Goal: Ask a question: Seek information or help from site administrators or community

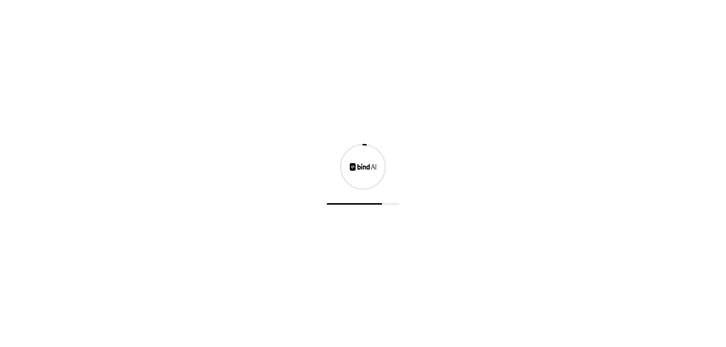
click at [368, 168] on img at bounding box center [363, 167] width 26 height 8
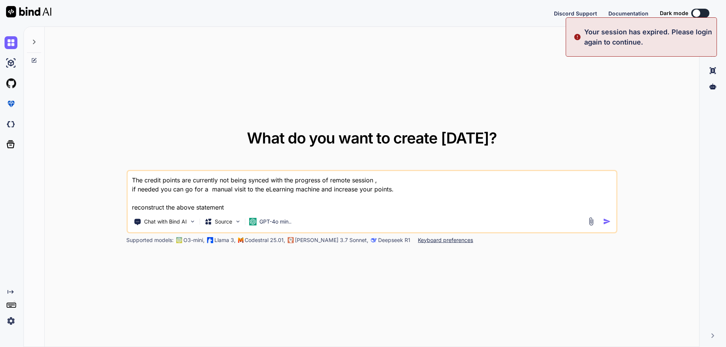
click at [39, 4] on div at bounding box center [25, 13] width 51 height 26
click at [39, 11] on img at bounding box center [28, 11] width 45 height 11
type textarea "x"
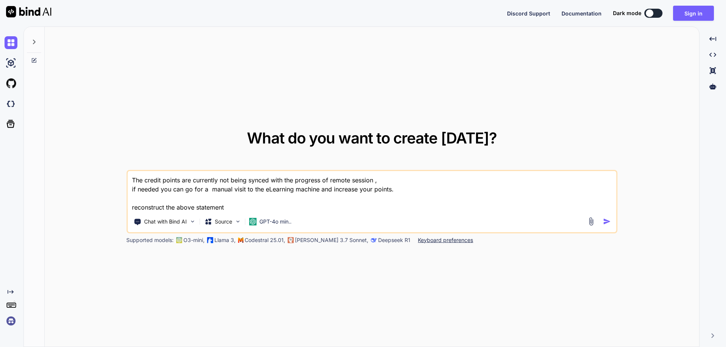
click at [26, 14] on img at bounding box center [28, 11] width 45 height 11
click at [15, 323] on img at bounding box center [11, 321] width 13 height 13
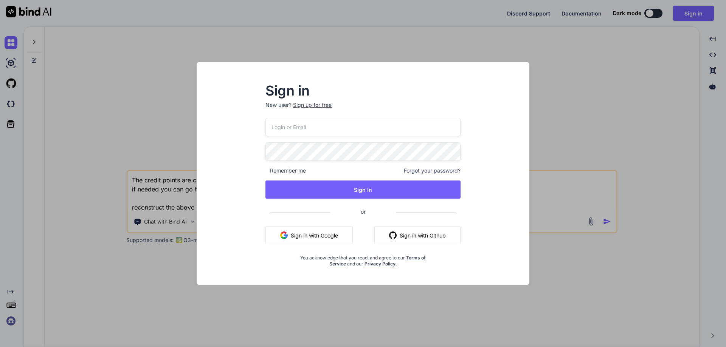
click at [297, 128] on input "email" at bounding box center [362, 127] width 195 height 19
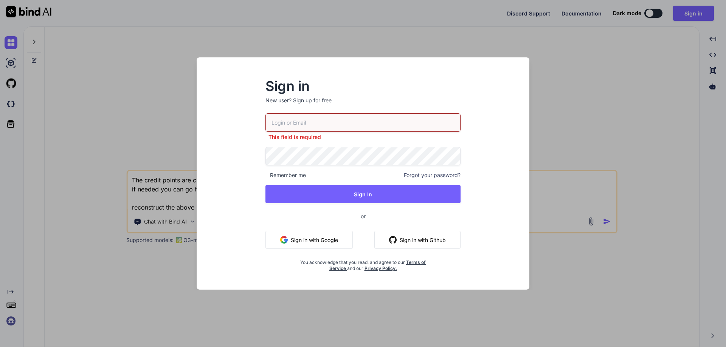
click at [349, 126] on input "email" at bounding box center [362, 122] width 195 height 19
paste input "[EMAIL_ADDRESS][DOMAIN_NAME]"
type input "[EMAIL_ADDRESS][DOMAIN_NAME]"
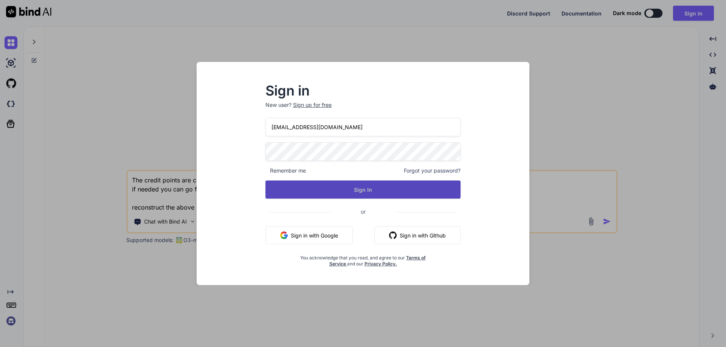
click at [379, 184] on button "Sign In" at bounding box center [362, 190] width 195 height 18
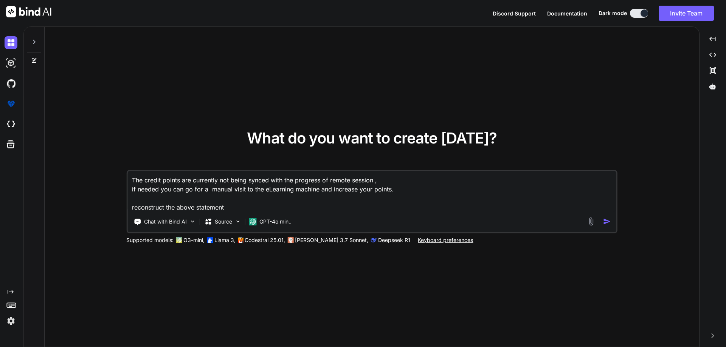
type textarea "x"
drag, startPoint x: 239, startPoint y: 208, endPoint x: 118, endPoint y: 172, distance: 125.8
click at [119, 172] on div "What do you want to create [DATE]? The credit points are currently not being sy…" at bounding box center [372, 187] width 654 height 321
type textarea "x"
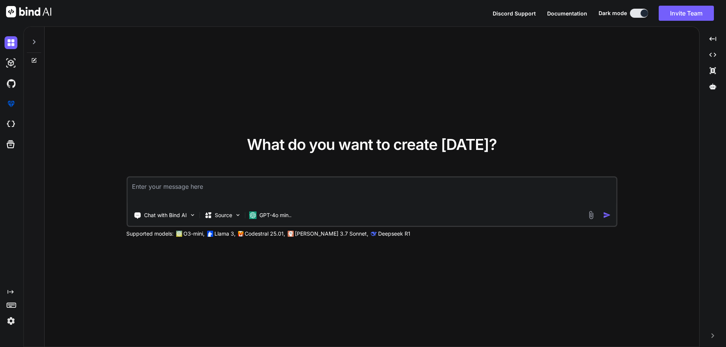
drag, startPoint x: 300, startPoint y: 258, endPoint x: 295, endPoint y: 259, distance: 5.3
click at [300, 259] on div "What do you want to create [DATE]? Chat with Bind AI Source GPT-4o min.. Suppor…" at bounding box center [372, 187] width 654 height 321
click at [209, 191] on textarea at bounding box center [371, 192] width 489 height 28
click at [219, 191] on textarea at bounding box center [371, 192] width 489 height 28
paste textarea "Q1. From which site members can enroll in [GEOGRAPHIC_DATA] training? a) [URL][…"
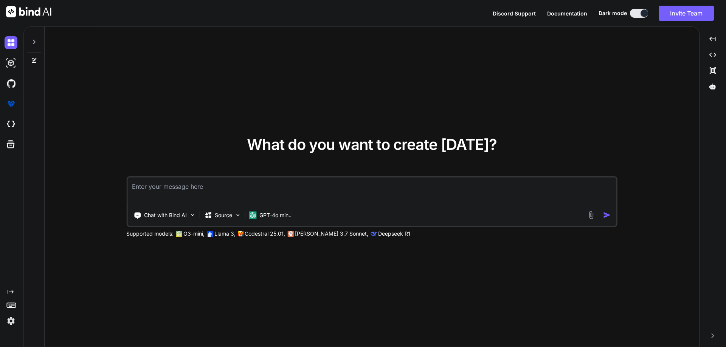
type textarea "Q1. From which site members can enroll in [GEOGRAPHIC_DATA] training? a) [URL][…"
type textarea "x"
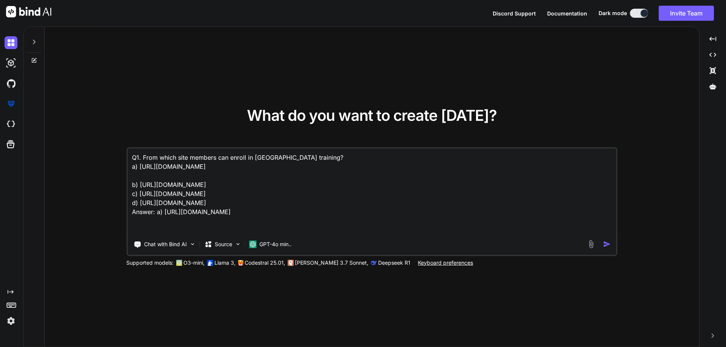
click at [170, 227] on textarea "Q1. From which site members can enroll in [GEOGRAPHIC_DATA] training? a) [URL][…" at bounding box center [371, 192] width 489 height 86
type textarea "Q1. From which site members can enroll in [GEOGRAPHIC_DATA] training? a) [URL][…"
type textarea "x"
type textarea "Q1. From which site members can enroll in [GEOGRAPHIC_DATA] training? a) [URL][…"
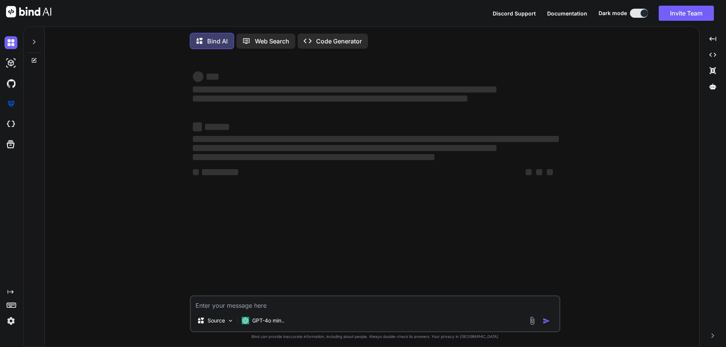
type textarea "x"
type textarea "v"
type textarea "x"
type textarea "ve"
type textarea "x"
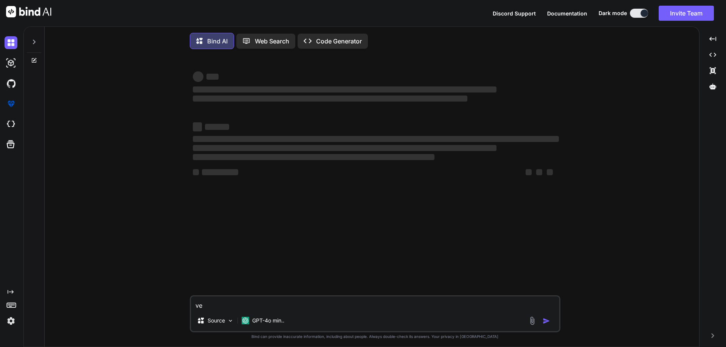
type textarea "ver"
type textarea "x"
type textarea "vert"
type textarea "x"
type textarea "vert"
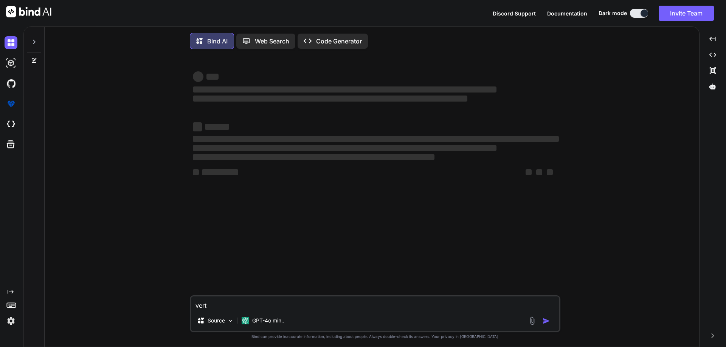
type textarea "x"
type textarea "vert"
type textarea "x"
type textarea "ver"
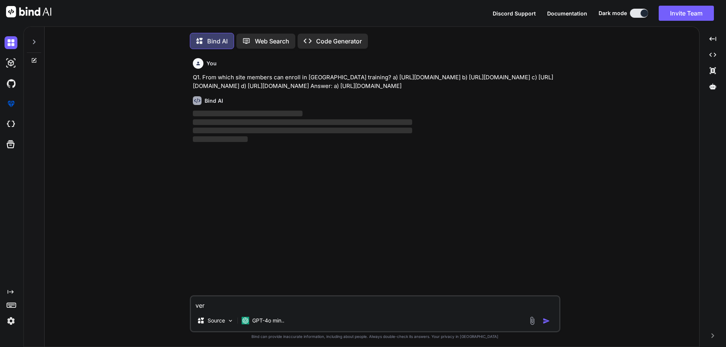
type textarea "x"
type textarea "ve"
type textarea "x"
type textarea "v"
type textarea "x"
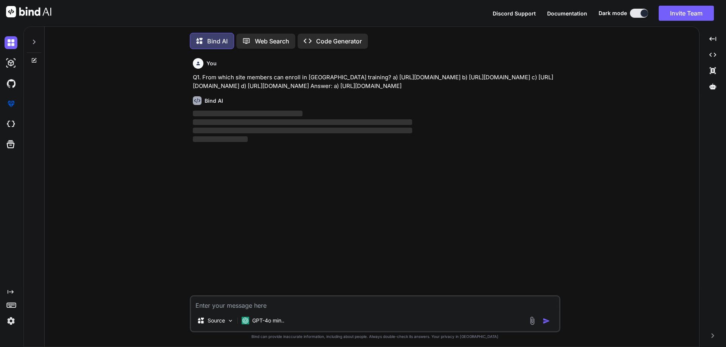
type textarea "x"
type textarea "C"
type textarea "x"
type textarea "Co"
type textarea "x"
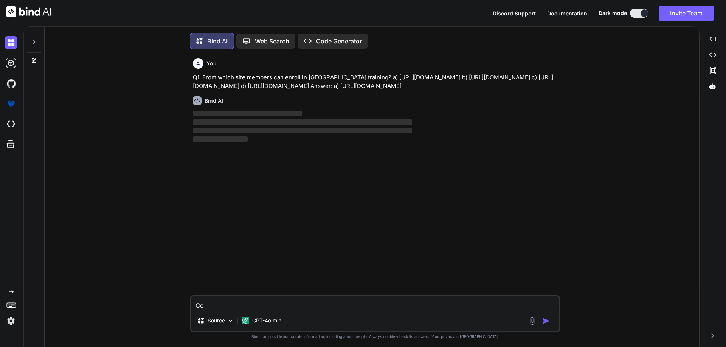
type textarea "Con"
type textarea "x"
type textarea "Conv"
type textarea "x"
type textarea "Conve"
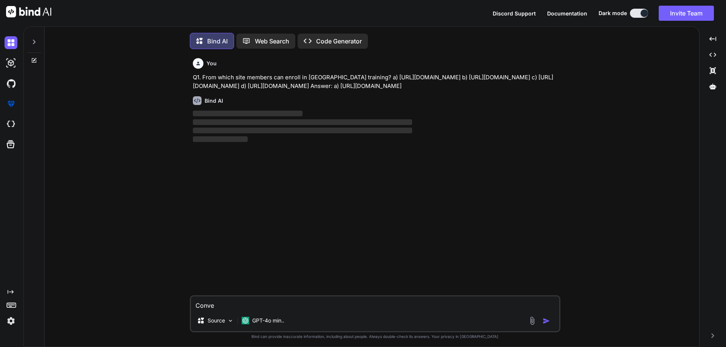
type textarea "x"
type textarea "Conver"
type textarea "x"
type textarea "Convert"
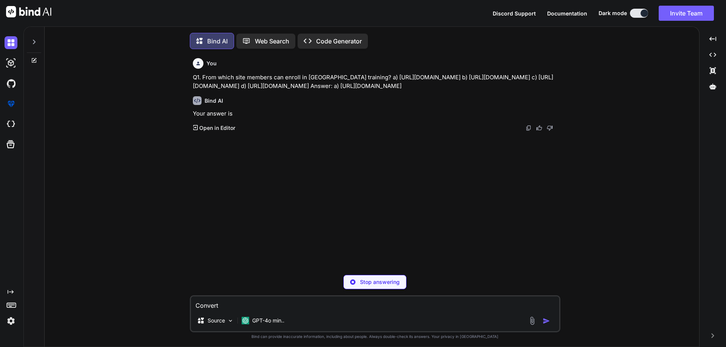
type textarea "x"
type textarea "Convert"
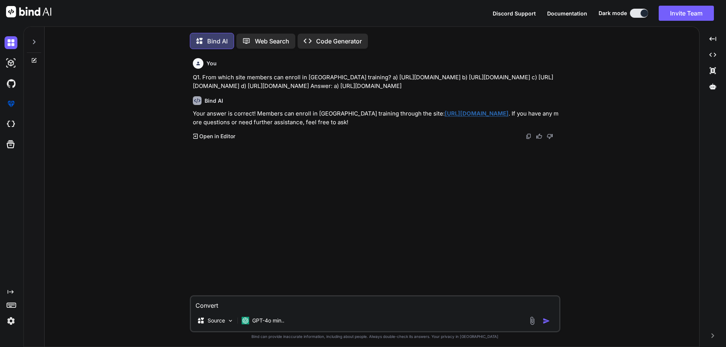
type textarea "x"
type textarea "Convert i"
type textarea "x"
type textarea "Convert it"
type textarea "x"
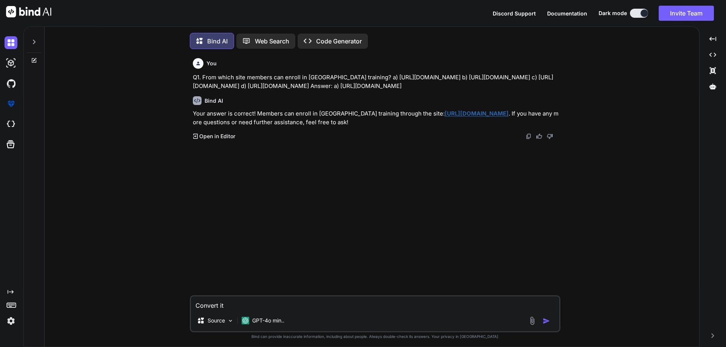
type textarea "Convert it"
type textarea "x"
type textarea "Convert it i"
type textarea "x"
type textarea "Convert it in"
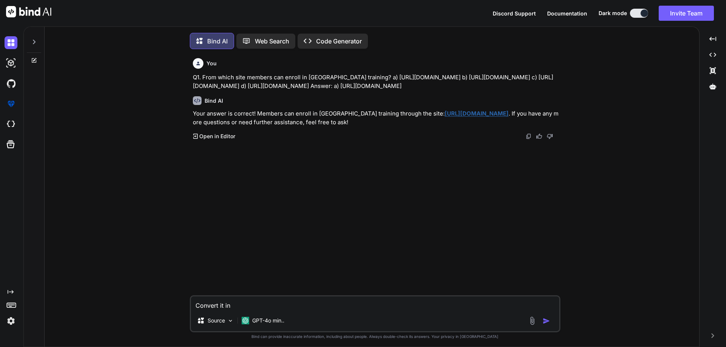
type textarea "x"
type textarea "Convert it in"
type textarea "x"
type textarea "Convert it in a"
type textarea "x"
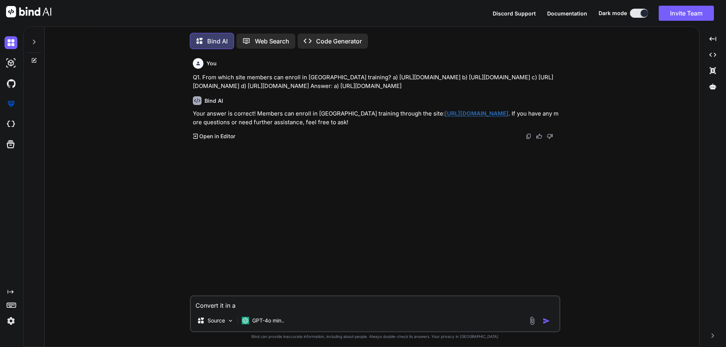
type textarea "Convert it in a"
type textarea "x"
type textarea "Convert it in a s"
type textarea "x"
type textarea "Convert it in a st"
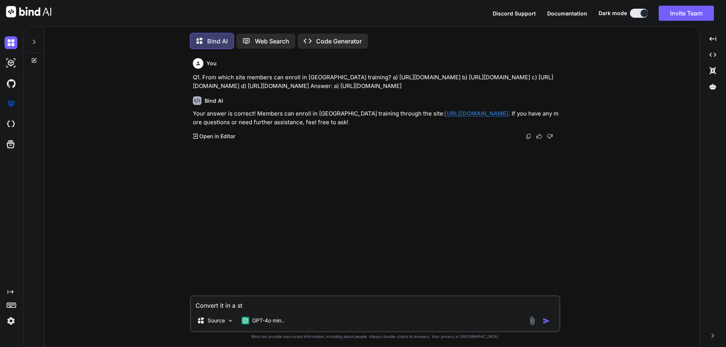
type textarea "x"
type textarea "Convert it in a sta"
type textarea "x"
type textarea "Convert it in a stat"
type textarea "x"
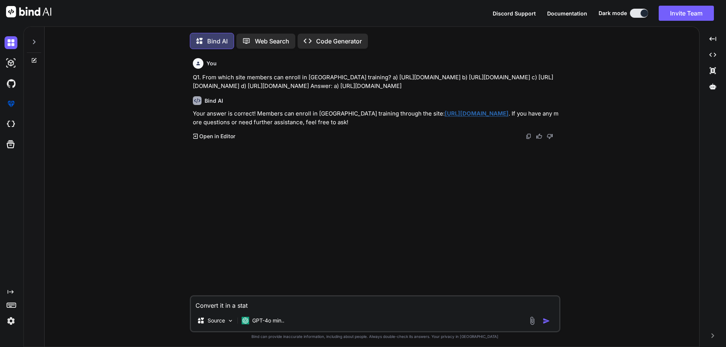
type textarea "Convert it in a state"
type textarea "x"
type textarea "Convert it in a statem"
type textarea "x"
type textarea "Convert it in a stateme"
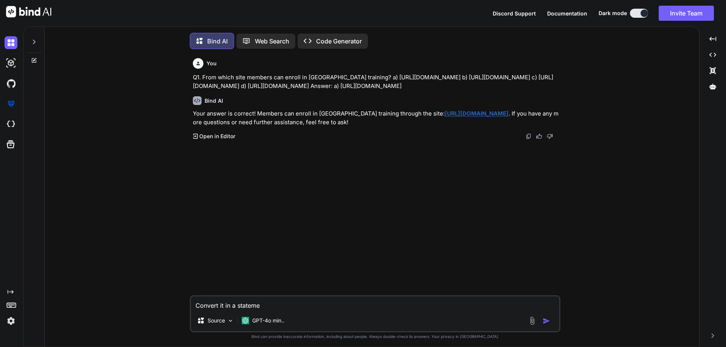
type textarea "x"
type textarea "Convert it in a statemen"
type textarea "x"
type textarea "Convert it in a statement"
type textarea "x"
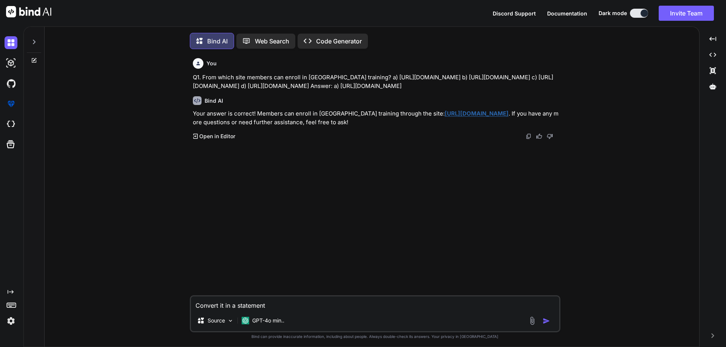
type textarea "Convert it in a statement"
type textarea "x"
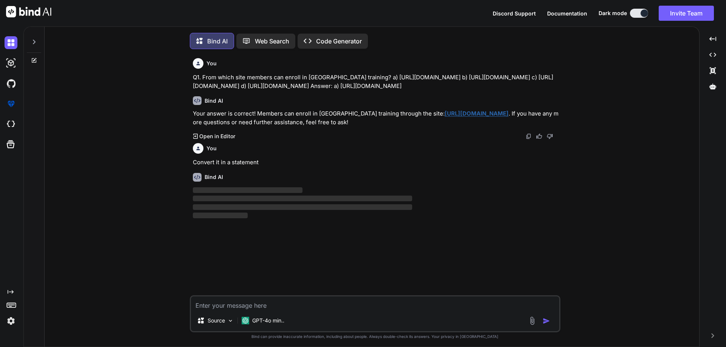
scroll to position [4, 0]
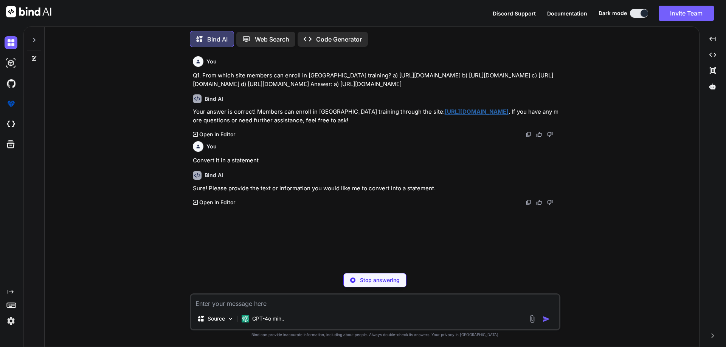
type textarea "x"
click at [247, 304] on textarea at bounding box center [375, 302] width 368 height 14
type textarea "Q1. From which site members can enroll in [GEOGRAPHIC_DATA] training? a) [URL][…"
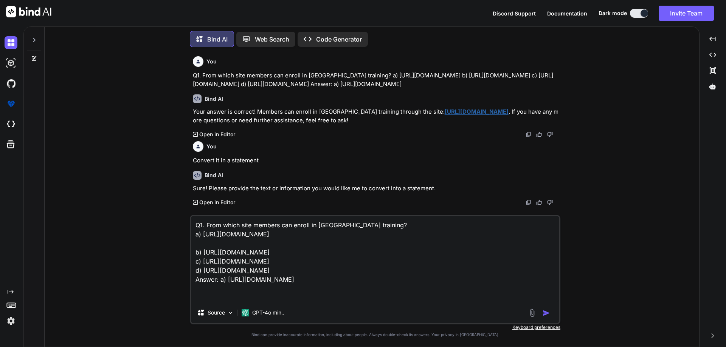
type textarea "x"
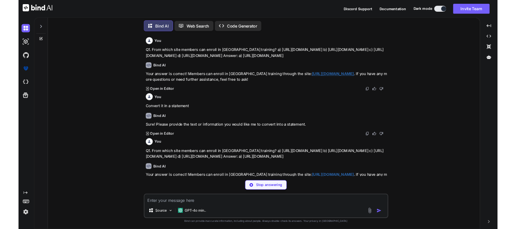
scroll to position [0, 0]
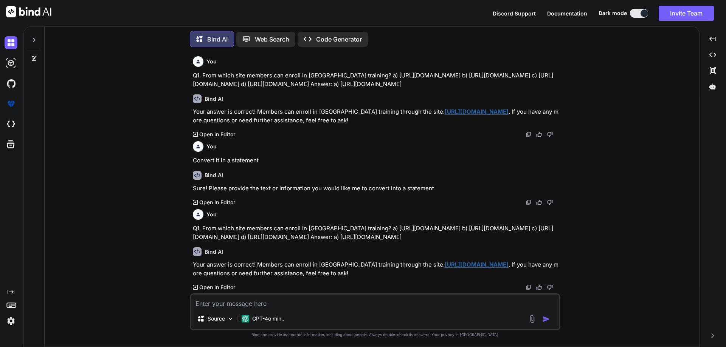
click at [294, 251] on div "Bind AI" at bounding box center [376, 252] width 366 height 9
click at [266, 260] on div "Bind AI Your answer is correct! Members can enroll in [GEOGRAPHIC_DATA] trainin…" at bounding box center [376, 266] width 366 height 50
click at [277, 231] on p "Q1. From which site members can enroll in [GEOGRAPHIC_DATA] training? a) [URL][…" at bounding box center [376, 232] width 366 height 17
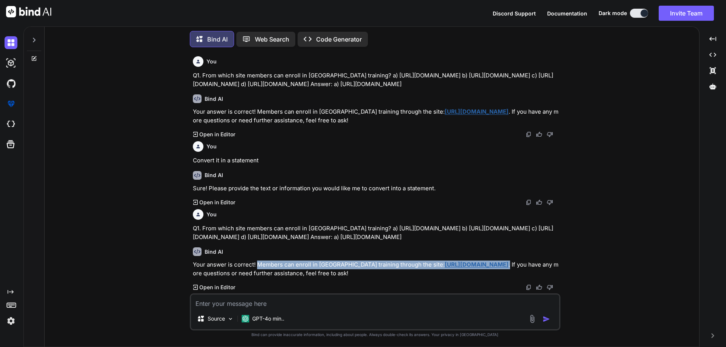
drag, startPoint x: 257, startPoint y: 263, endPoint x: 476, endPoint y: 266, distance: 219.6
click at [490, 264] on p "Your answer is correct! Members can enroll in [GEOGRAPHIC_DATA] training throug…" at bounding box center [376, 269] width 366 height 17
copy p "Members can enroll in [GEOGRAPHIC_DATA] training through the site: [URL][DOMAIN…"
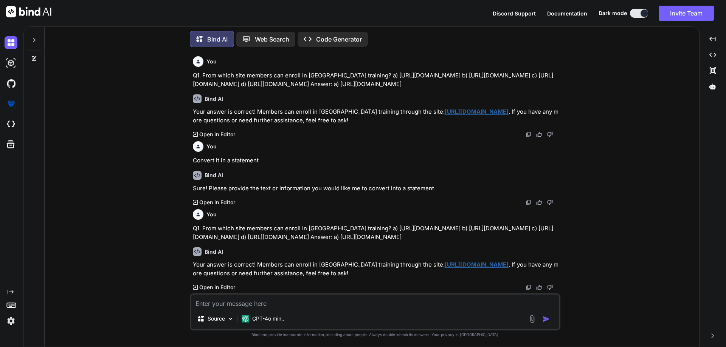
click at [285, 300] on textarea at bounding box center [375, 302] width 368 height 14
paste textarea "A) On which portal does the RM team use for resourcing on-bench members? 1. HR …"
type textarea "x"
type textarea "A) On which portal does the RM team use for resourcing on-bench members? 1. HR …"
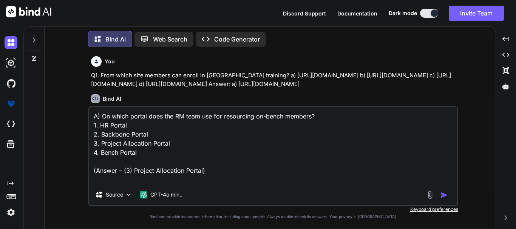
type textarea "x"
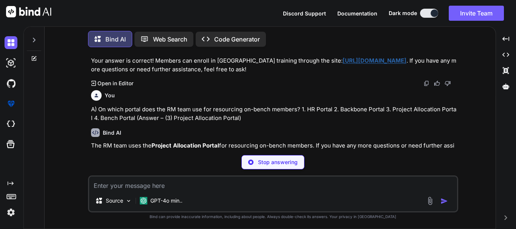
scroll to position [201, 0]
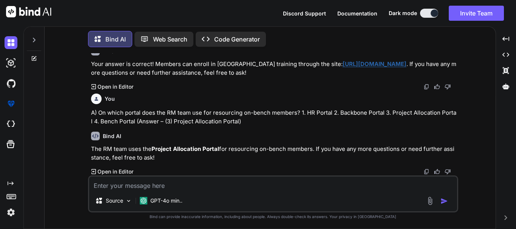
click at [110, 186] on textarea at bounding box center [273, 184] width 368 height 14
paste textarea "C) Whom does the RM team coordinate with when a member is on bench to ensure an…"
type textarea "x"
type textarea "C) Whom does the RM team coordinate with when a member is on bench to ensure an…"
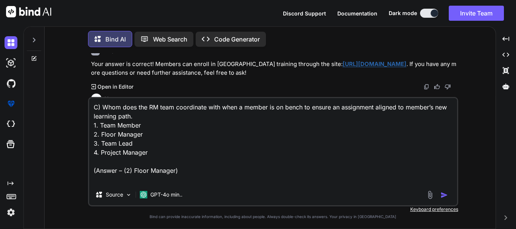
scroll to position [204, 0]
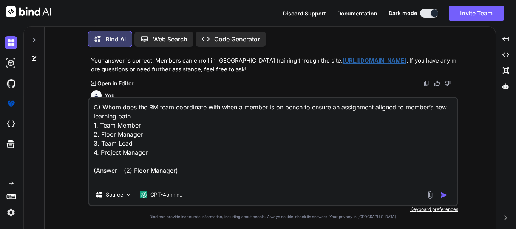
click at [196, 171] on textarea "C) Whom does the RM team coordinate with when a member is on bench to ensure an…" at bounding box center [273, 141] width 368 height 86
type textarea "x"
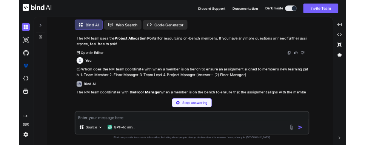
scroll to position [286, 0]
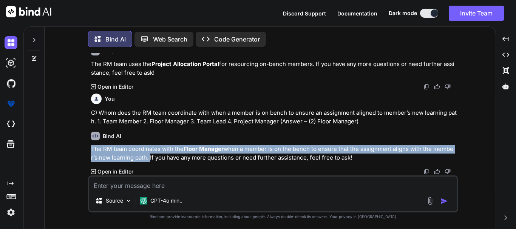
drag, startPoint x: 149, startPoint y: 161, endPoint x: 90, endPoint y: 148, distance: 60.4
click at [90, 148] on div "You Q1. From which site members can enroll in [GEOGRAPHIC_DATA] training? a) [U…" at bounding box center [274, 114] width 369 height 122
copy p "The RM team coordinates with the Floor Manager when a member is on the bench to…"
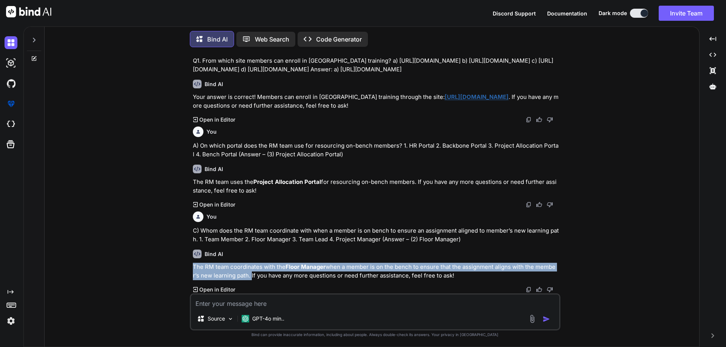
scroll to position [168, 0]
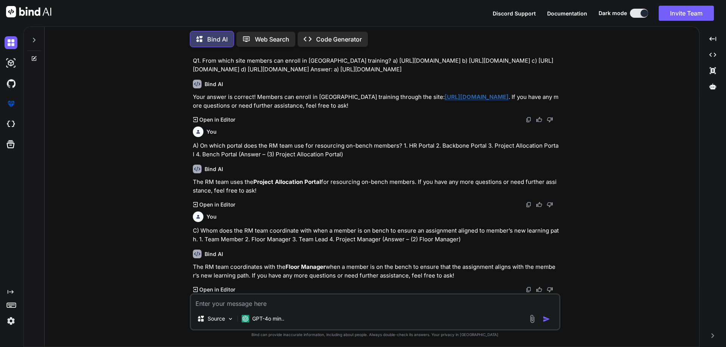
click at [256, 191] on p "The RM team uses the Project Allocation Portal for resourcing on-bench members.…" at bounding box center [376, 186] width 366 height 17
drag, startPoint x: 260, startPoint y: 191, endPoint x: 251, endPoint y: 190, distance: 9.1
click at [260, 191] on p "The RM team uses the Project Allocation Portal for resourcing on-bench members.…" at bounding box center [376, 186] width 366 height 17
drag, startPoint x: 195, startPoint y: 181, endPoint x: 417, endPoint y: 179, distance: 222.2
click at [417, 179] on p "The RM team uses the Project Allocation Portal for resourcing on-bench members.…" at bounding box center [376, 186] width 366 height 17
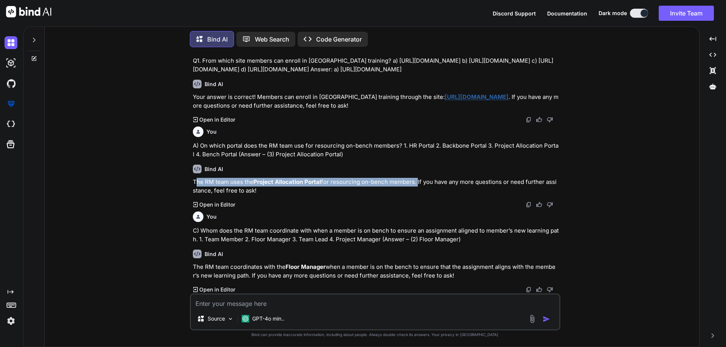
click at [204, 179] on p "The RM team uses the Project Allocation Portal for resourcing on-bench members.…" at bounding box center [376, 186] width 366 height 17
drag, startPoint x: 193, startPoint y: 182, endPoint x: 416, endPoint y: 183, distance: 222.9
click at [416, 183] on p "The RM team uses the Project Allocation Portal for resourcing on-bench members.…" at bounding box center [376, 186] width 366 height 17
copy p "The RM team uses the Project Allocation Portal for resourcing on-bench members."
click at [275, 298] on textarea at bounding box center [375, 302] width 368 height 14
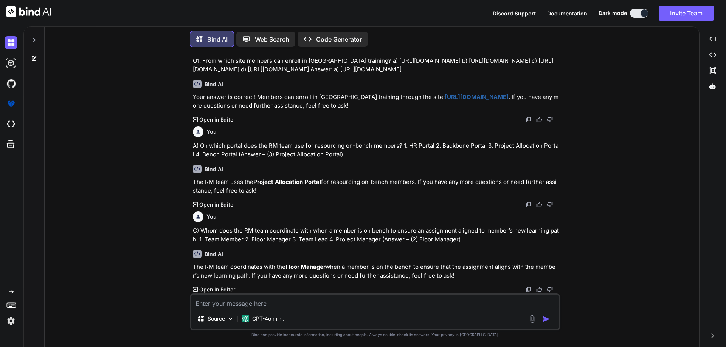
paste textarea "What is the maximum number of hours a member can book on the BookMyLab portal? …"
type textarea "x"
type textarea "What is the maximum number of hours a member can book on the BookMyLab portal? …"
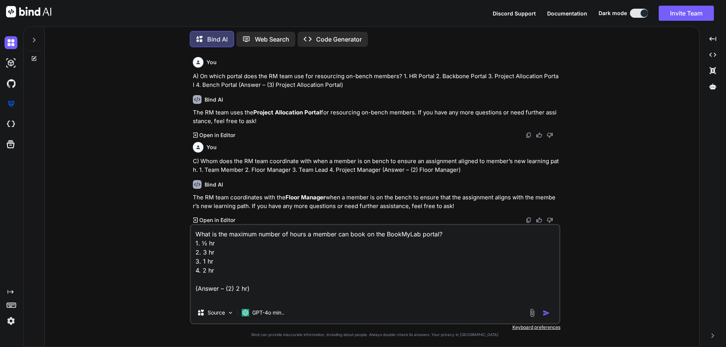
type textarea "x"
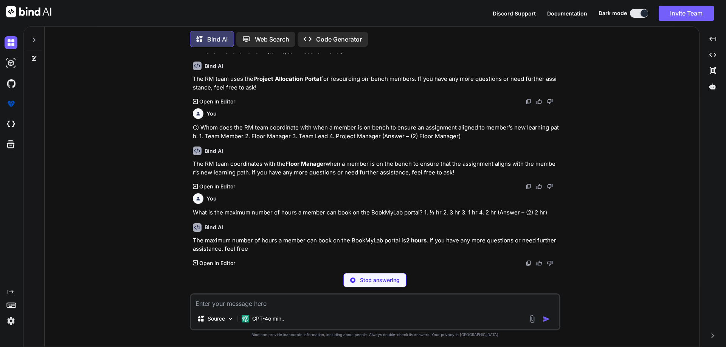
scroll to position [244, 0]
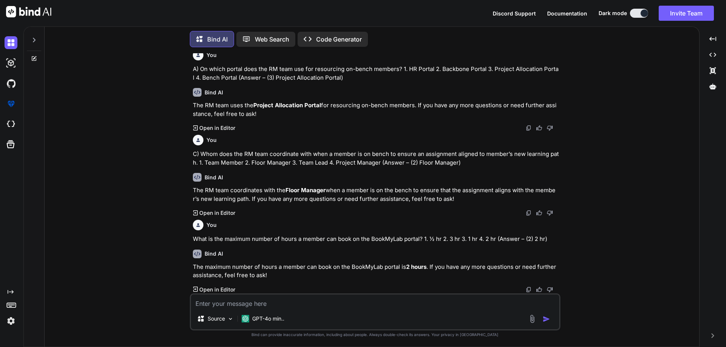
click at [278, 273] on p "The maximum number of hours a member can book on the BookMyLab portal is 2 hour…" at bounding box center [376, 271] width 366 height 17
click at [276, 274] on p "The maximum number of hours a member can book on the BookMyLab portal is 2 hour…" at bounding box center [376, 271] width 366 height 17
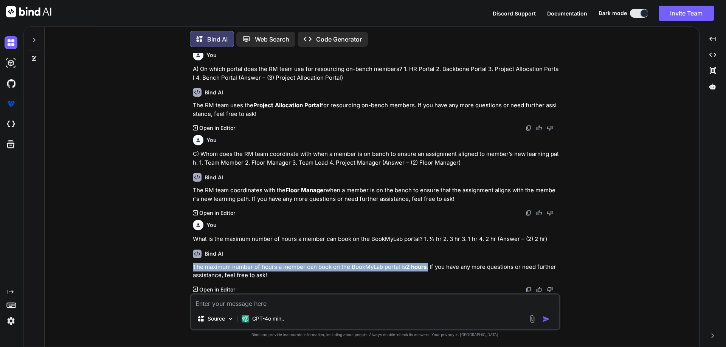
drag, startPoint x: 193, startPoint y: 266, endPoint x: 430, endPoint y: 266, distance: 236.9
click at [430, 266] on p "The maximum number of hours a member can book on the BookMyLab portal is 2 hour…" at bounding box center [376, 271] width 366 height 17
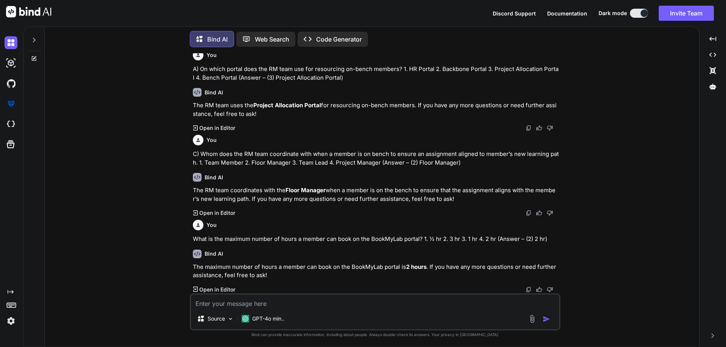
click at [261, 305] on textarea at bounding box center [375, 302] width 368 height 14
paste textarea "1. The ideal time for FM to decide if any trainee is not able to perform. a. 2 …"
type textarea "x"
type textarea "1. The ideal time for FM to decide if any trainee is not able to perform. a. 2 …"
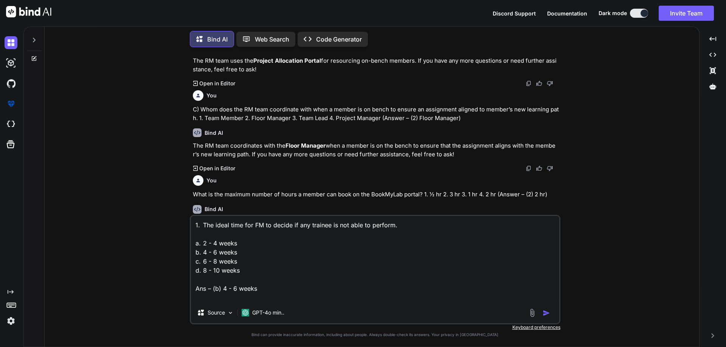
type textarea "x"
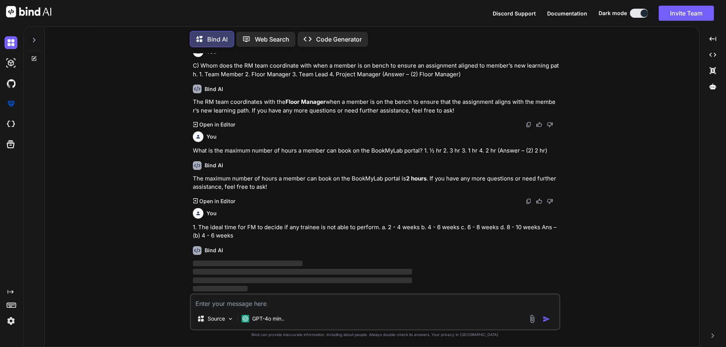
scroll to position [333, 0]
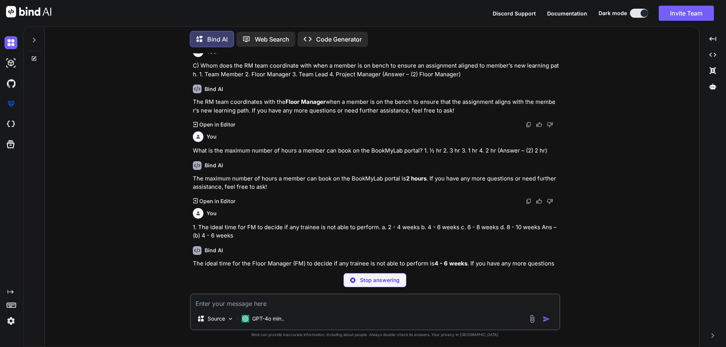
type textarea "x"
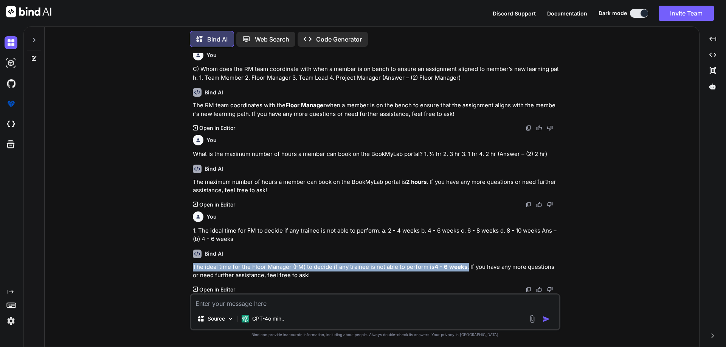
drag, startPoint x: 468, startPoint y: 269, endPoint x: 193, endPoint y: 266, distance: 275.5
click at [193, 266] on p "The ideal time for the Floor Manager (FM) to decide if any trainee is not able …" at bounding box center [376, 271] width 366 height 17
copy p "The ideal time for the Floor Manager (FM) to decide if any trainee is not able …"
